Goal: Find specific page/section: Find specific page/section

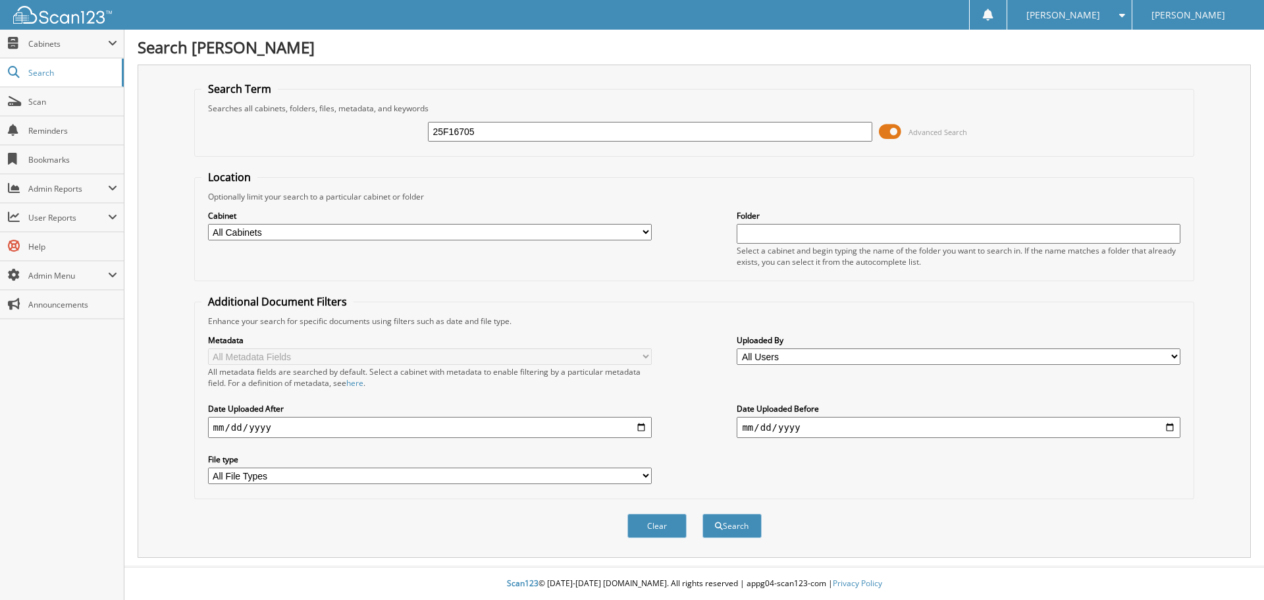
type input "25F16705"
click at [918, 128] on span "Advanced Search" at bounding box center [937, 132] width 59 height 10
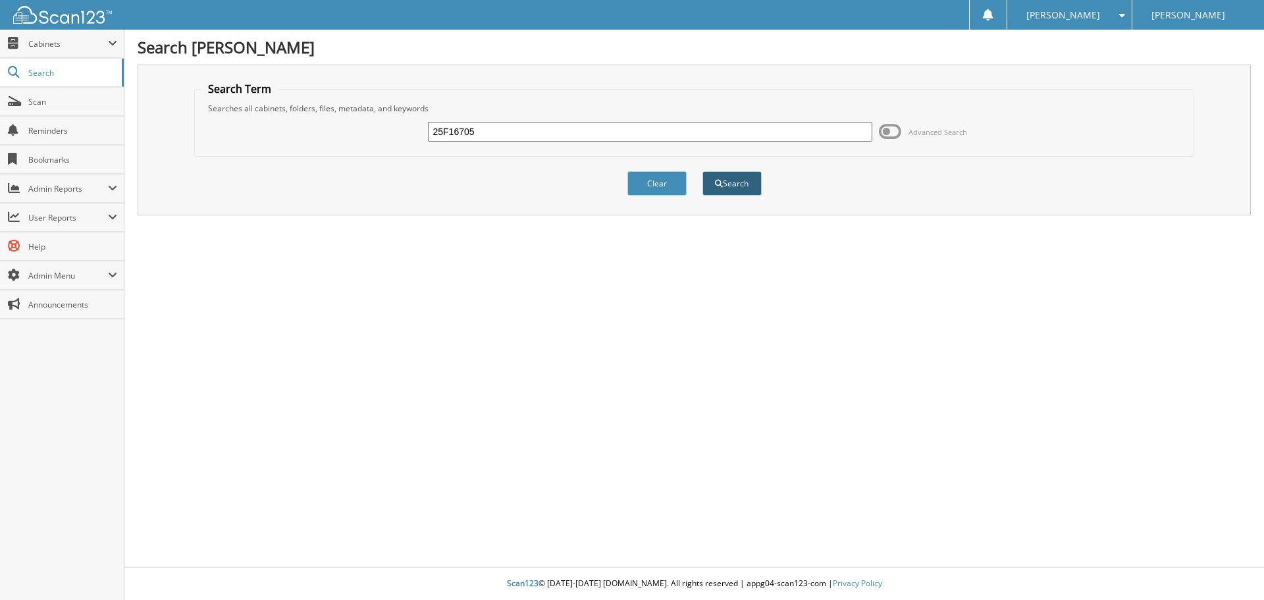
click at [753, 178] on button "Search" at bounding box center [731, 183] width 59 height 24
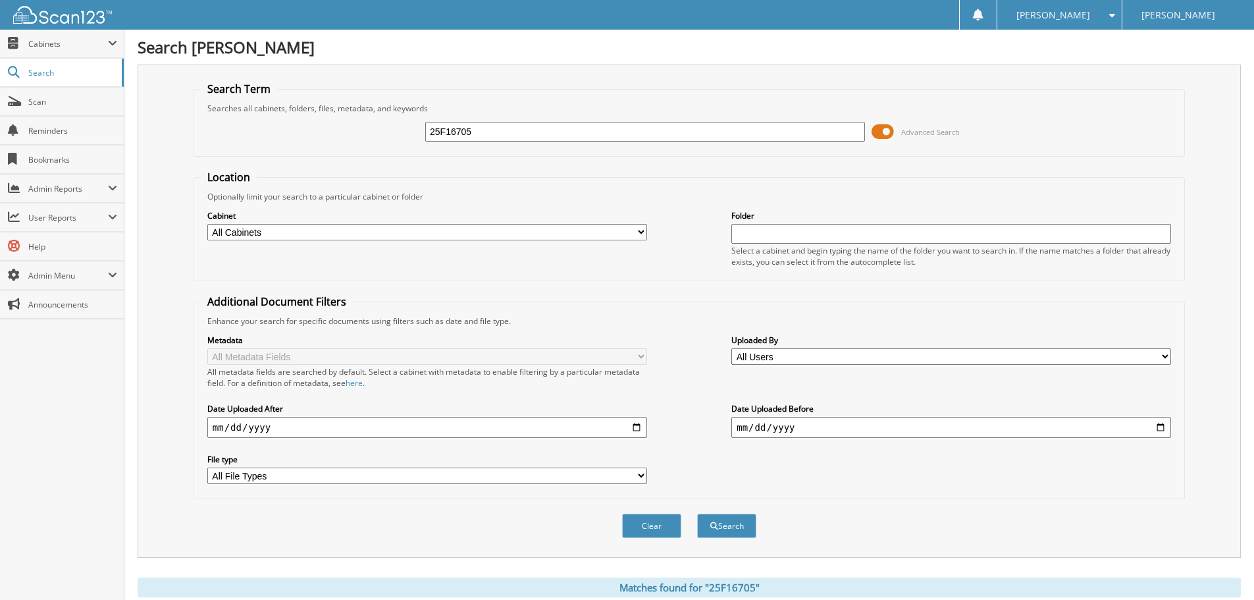
click at [906, 125] on span "Advanced Search" at bounding box center [916, 132] width 88 height 20
